Goal: Information Seeking & Learning: Learn about a topic

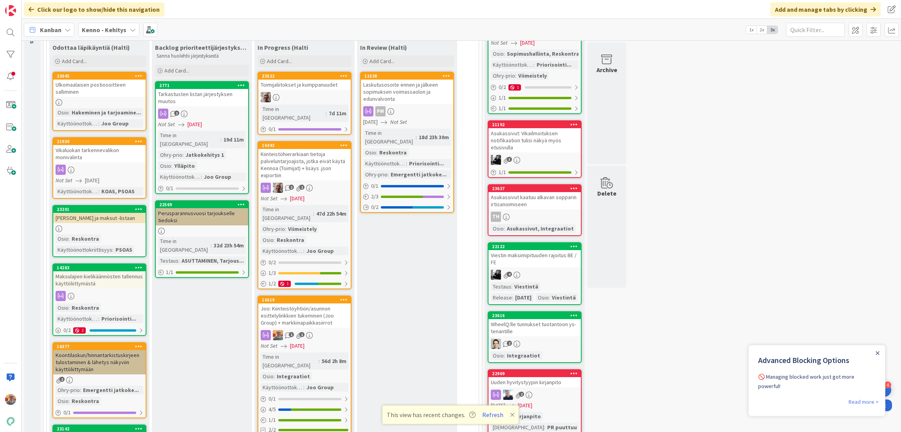
scroll to position [164, 0]
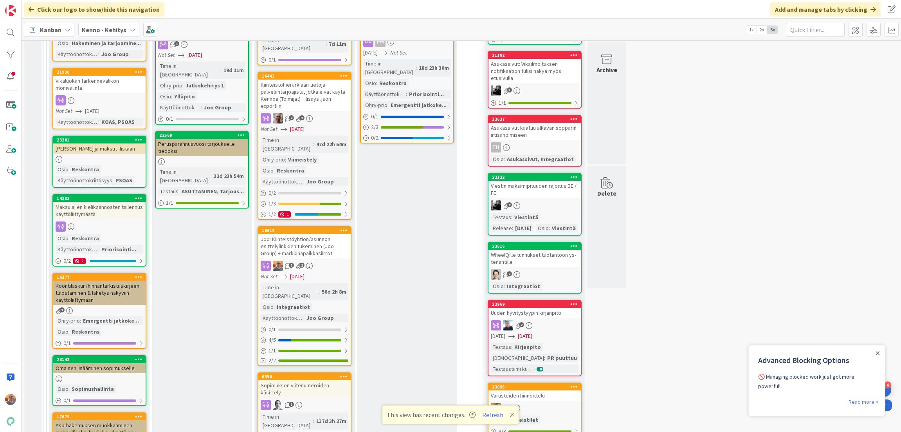
click at [334, 234] on div "Joo: Kiinteistöyhtiön/asunnon esittelylinkkien tukeminen (Joo Group) + markkina…" at bounding box center [304, 246] width 92 height 24
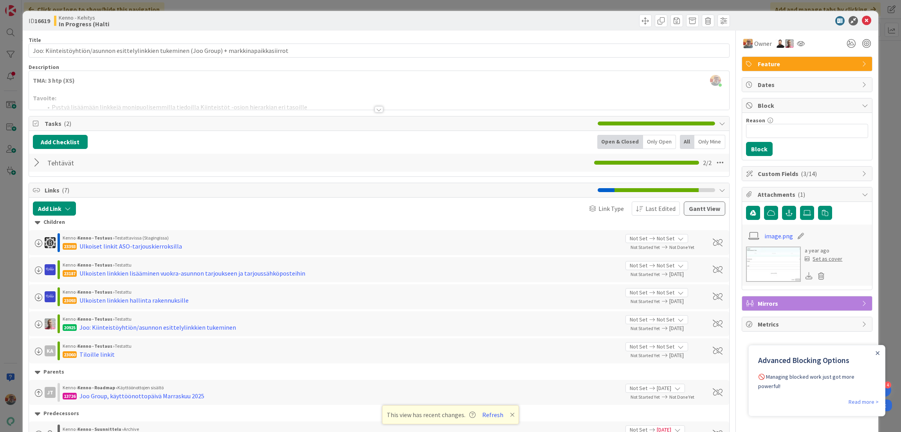
click at [185, 94] on div at bounding box center [379, 100] width 701 height 20
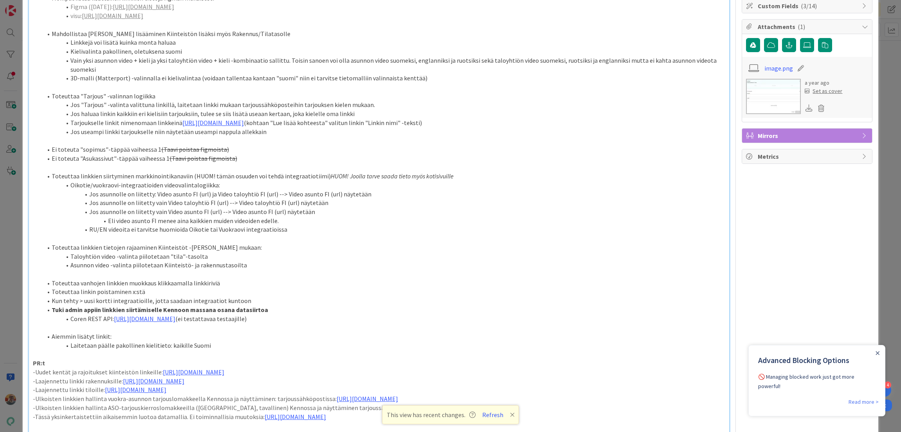
scroll to position [219, 0]
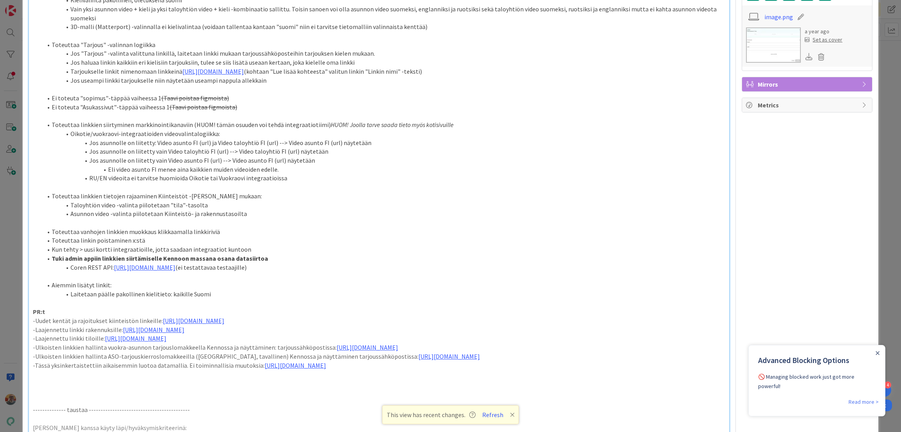
click at [345, 272] on li "Coren REST API: [URL][DOMAIN_NAME] (ei testattavaa testaajille)" at bounding box center [384, 267] width 684 height 9
click at [385, 370] on p "-Tässä yksinkertaistettiin aikaisemmin luotoa datamallia. Ei toiminnallisia muu…" at bounding box center [379, 365] width 693 height 9
drag, startPoint x: 71, startPoint y: 276, endPoint x: 329, endPoint y: 279, distance: 257.7
click at [329, 272] on li "Coren REST API: [URL][DOMAIN_NAME] (ei testattavaa testaajille)" at bounding box center [384, 267] width 684 height 9
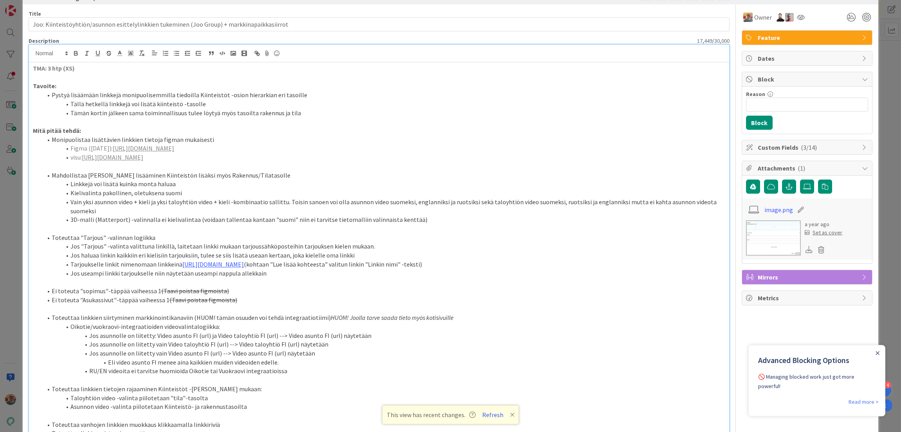
scroll to position [0, 0]
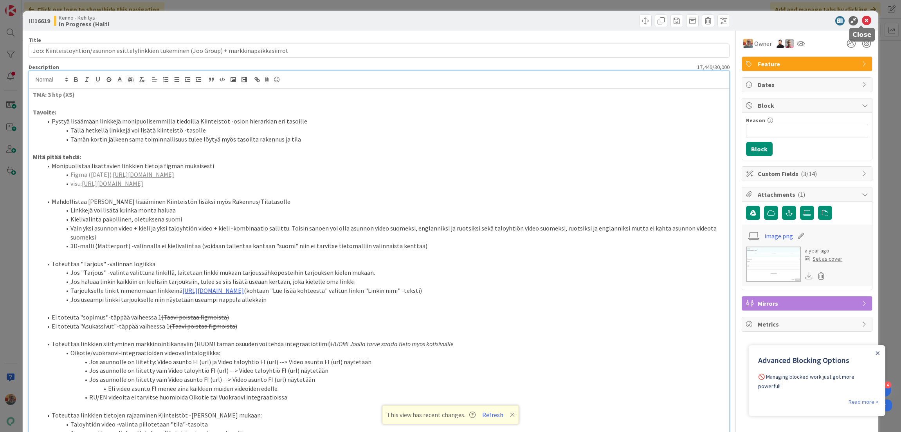
click at [862, 21] on icon at bounding box center [866, 20] width 9 height 9
